Goal: Answer question/provide support: Share knowledge or assist other users

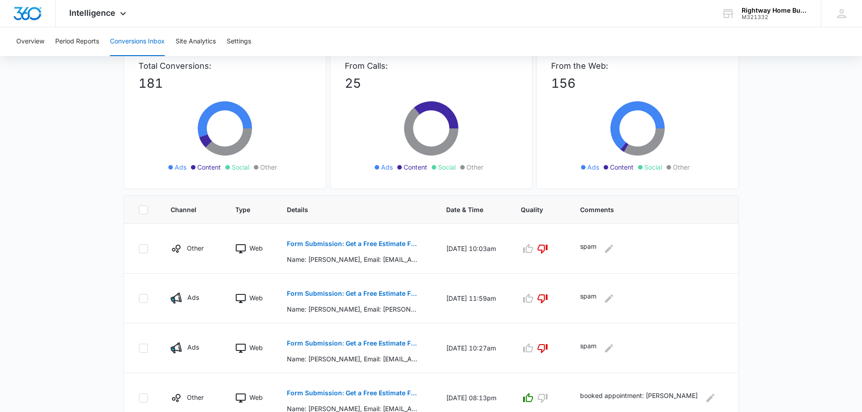
scroll to position [45, 0]
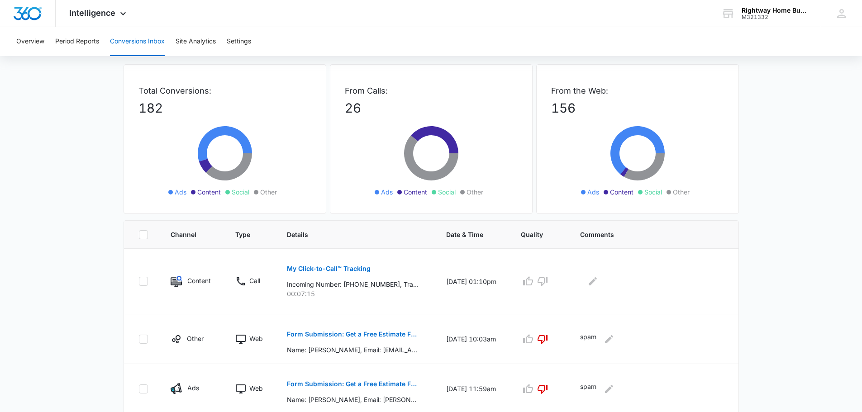
scroll to position [90, 0]
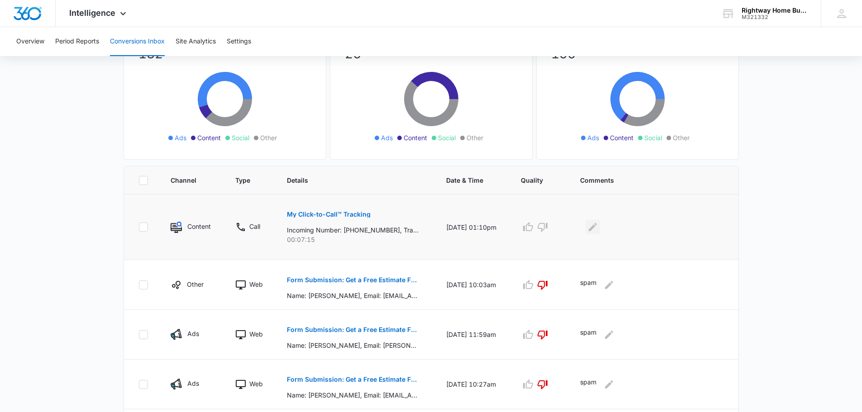
click at [595, 227] on icon "Edit Comments" at bounding box center [592, 227] width 11 height 11
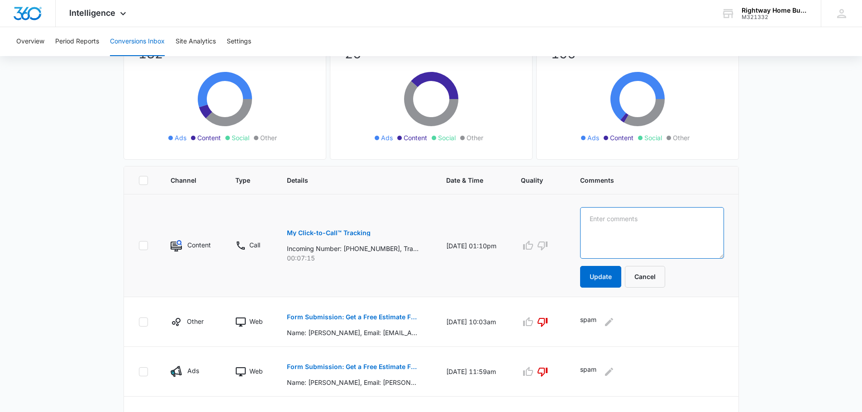
click at [611, 229] on textarea at bounding box center [652, 233] width 144 height 52
click at [351, 231] on p "My Click-to-Call™ Tracking" at bounding box center [329, 233] width 84 height 6
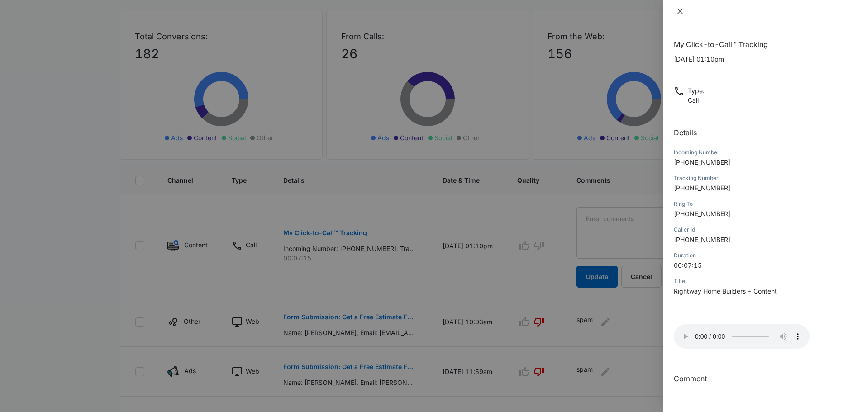
click at [681, 11] on icon "close" at bounding box center [679, 11] width 5 height 5
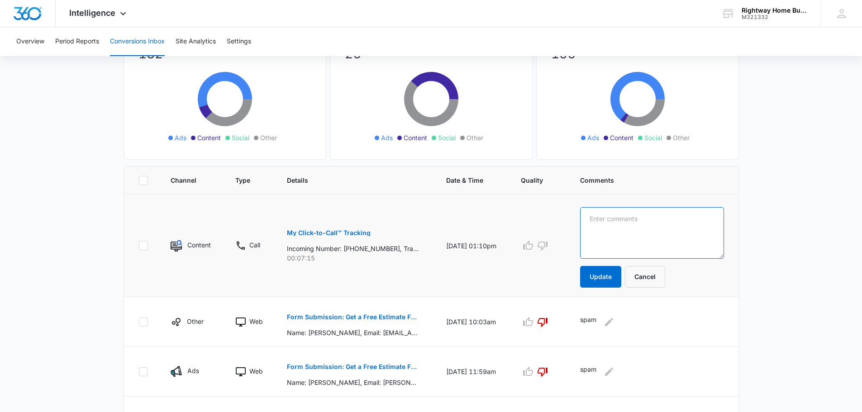
click at [630, 231] on textarea at bounding box center [652, 233] width 144 height 52
type textarea "booked appointment: [PERSON_NAME]"
click at [601, 276] on button "Update" at bounding box center [600, 277] width 41 height 22
click at [533, 250] on icon "button" at bounding box center [528, 245] width 10 height 9
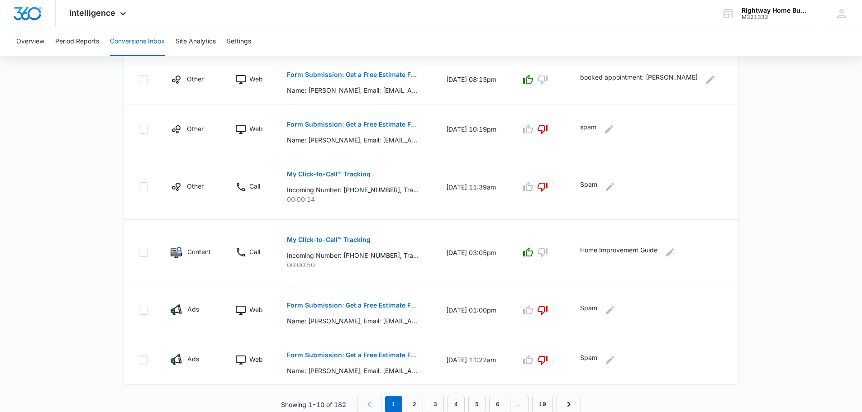
scroll to position [446, 0]
click at [419, 402] on link "2" at bounding box center [414, 403] width 17 height 17
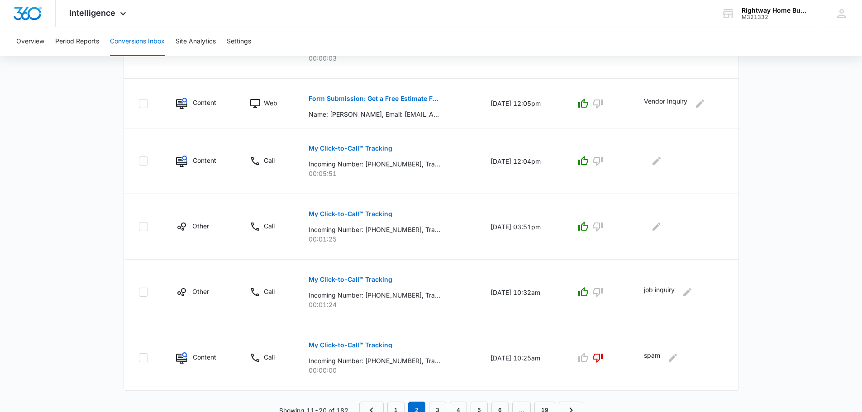
scroll to position [525, 0]
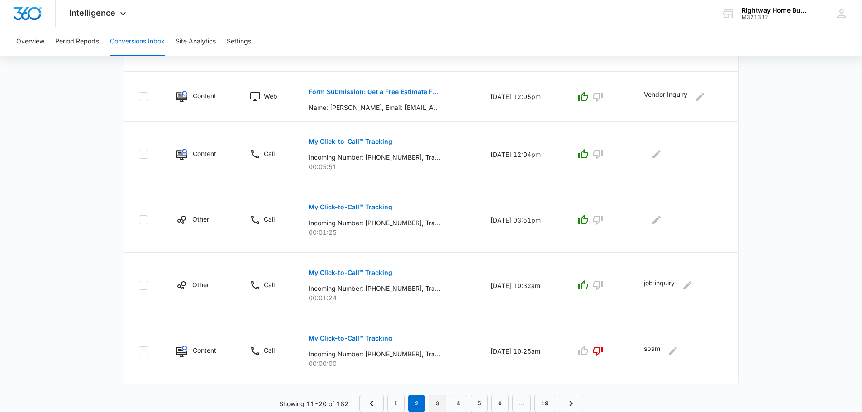
click at [436, 402] on link "3" at bounding box center [437, 403] width 17 height 17
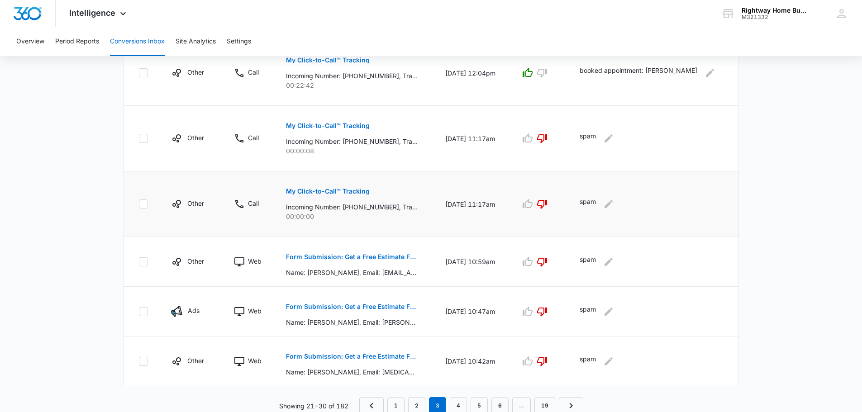
scroll to position [478, 0]
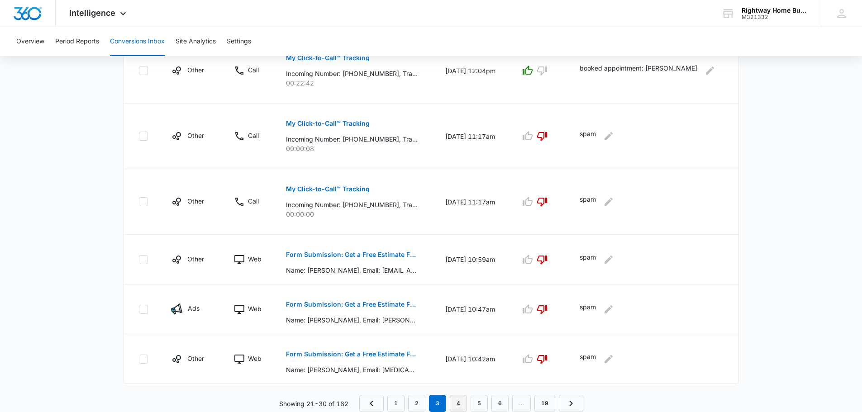
click at [455, 398] on link "4" at bounding box center [458, 403] width 17 height 17
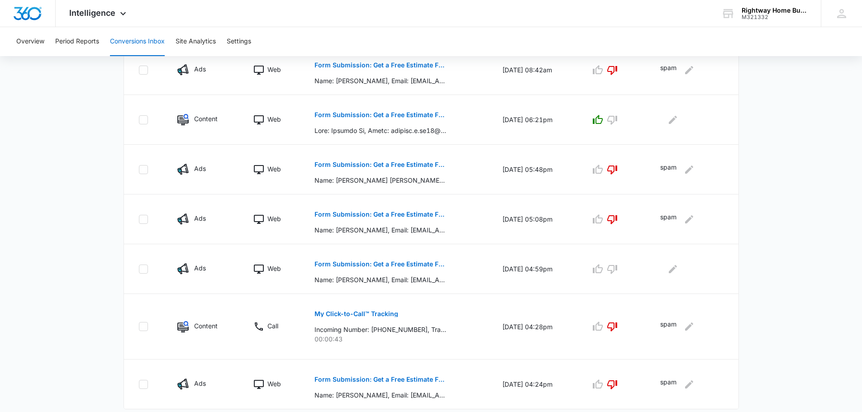
scroll to position [414, 0]
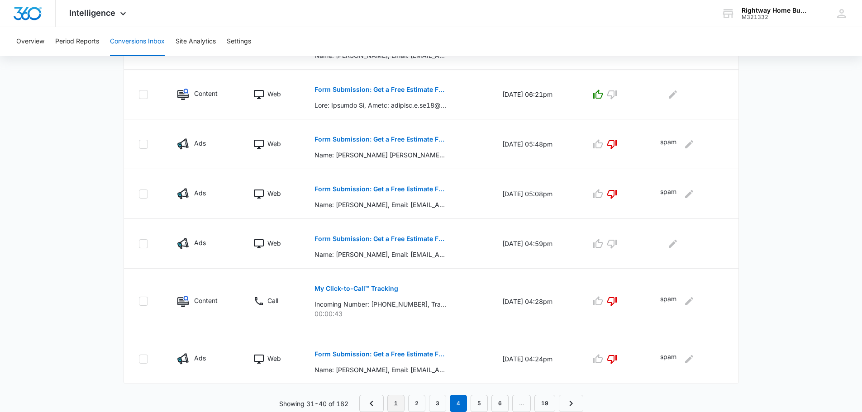
click at [390, 402] on link "1" at bounding box center [395, 403] width 17 height 17
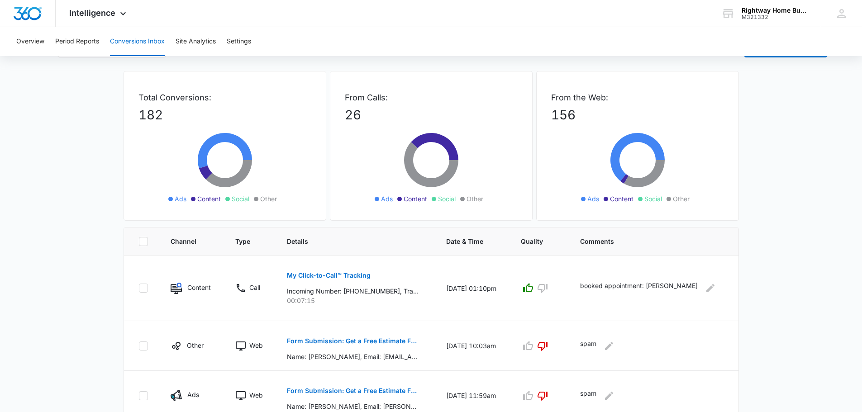
scroll to position [181, 0]
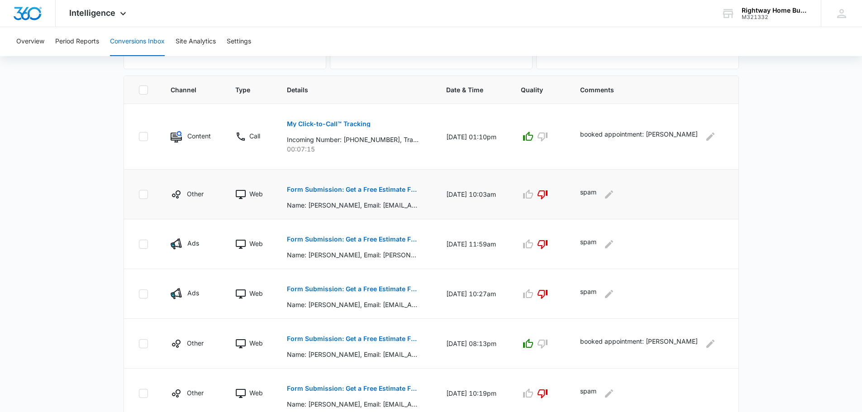
click at [308, 188] on p "Form Submission: Get a Free Estimate Form - NEW [DATE]" at bounding box center [353, 189] width 132 height 6
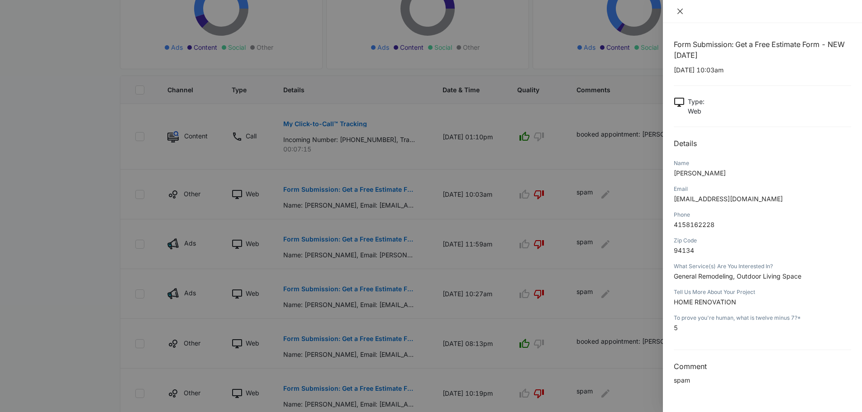
click at [681, 12] on icon "close" at bounding box center [679, 11] width 5 height 5
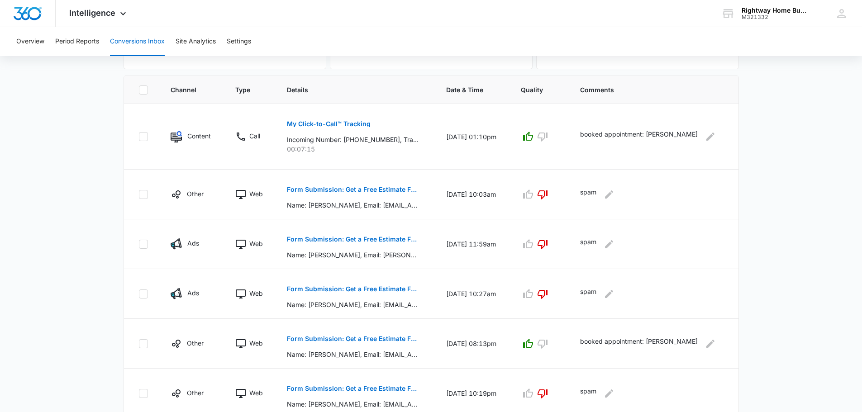
click at [792, 170] on main "Filters [DATE] [DATE] New Conversion Total Conversions: 182 Ads Content Social …" at bounding box center [431, 280] width 862 height 793
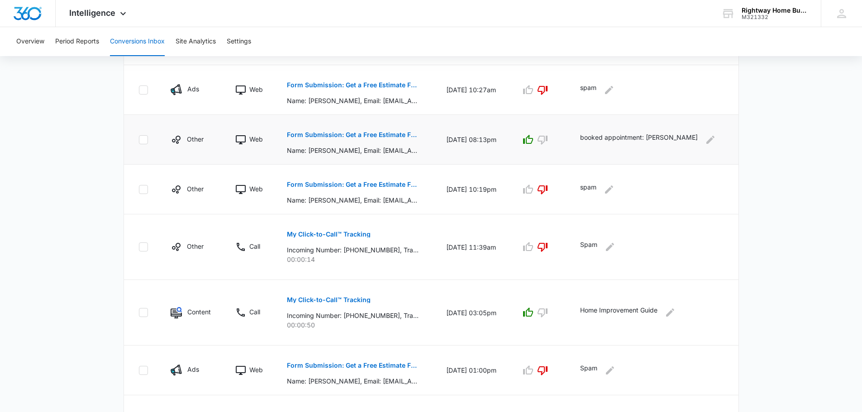
scroll to position [446, 0]
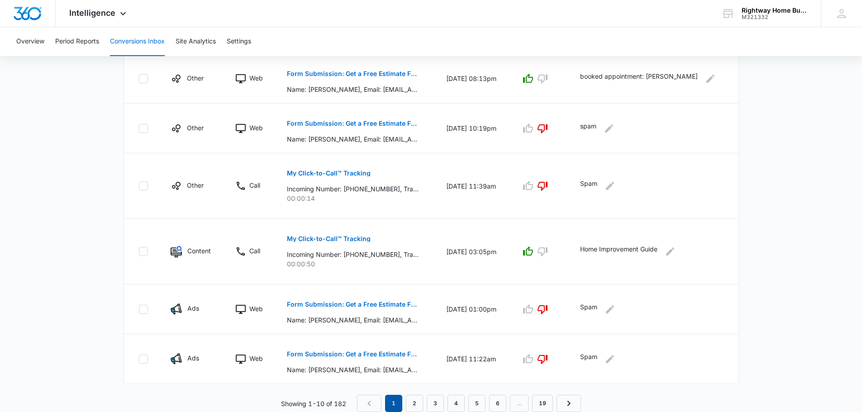
click at [395, 406] on em "1" at bounding box center [393, 403] width 17 height 17
click at [420, 406] on link "2" at bounding box center [414, 403] width 17 height 17
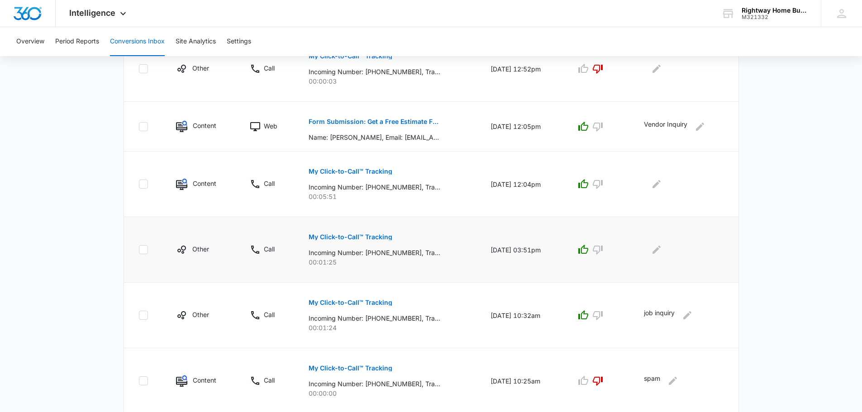
scroll to position [525, 0]
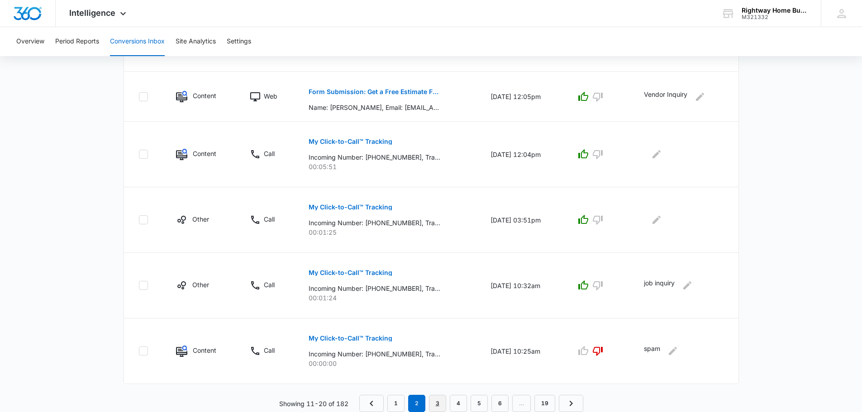
click at [433, 406] on link "3" at bounding box center [437, 403] width 17 height 17
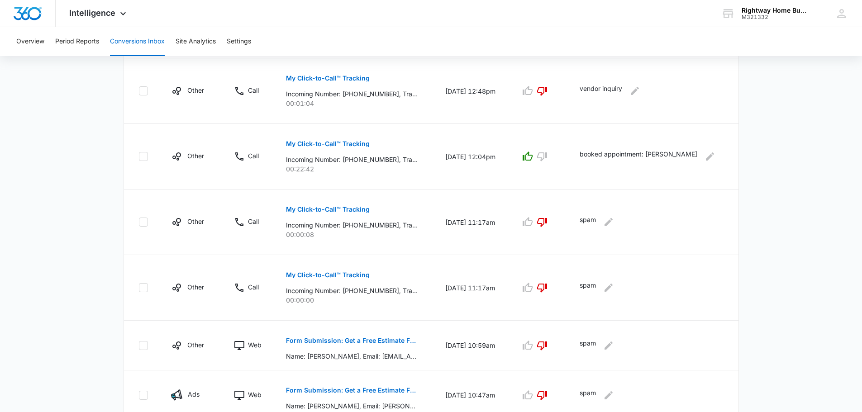
scroll to position [478, 0]
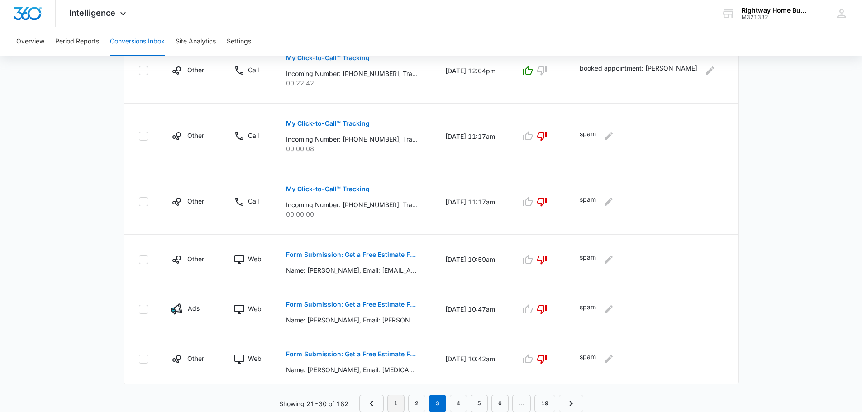
click at [393, 402] on link "1" at bounding box center [395, 403] width 17 height 17
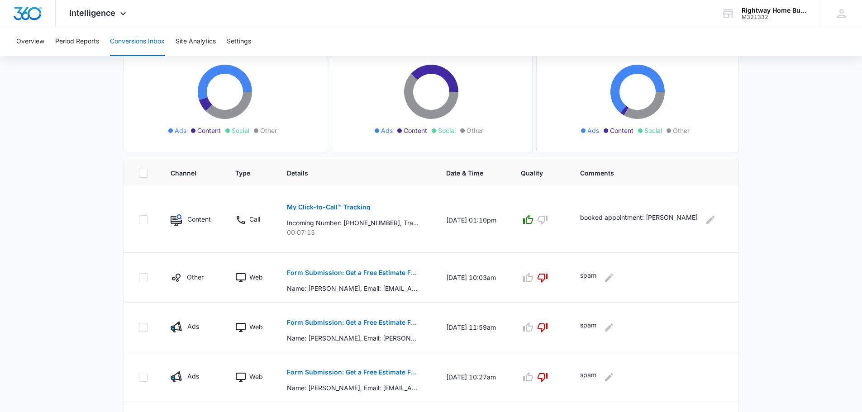
scroll to position [0, 0]
